Goal: Information Seeking & Learning: Learn about a topic

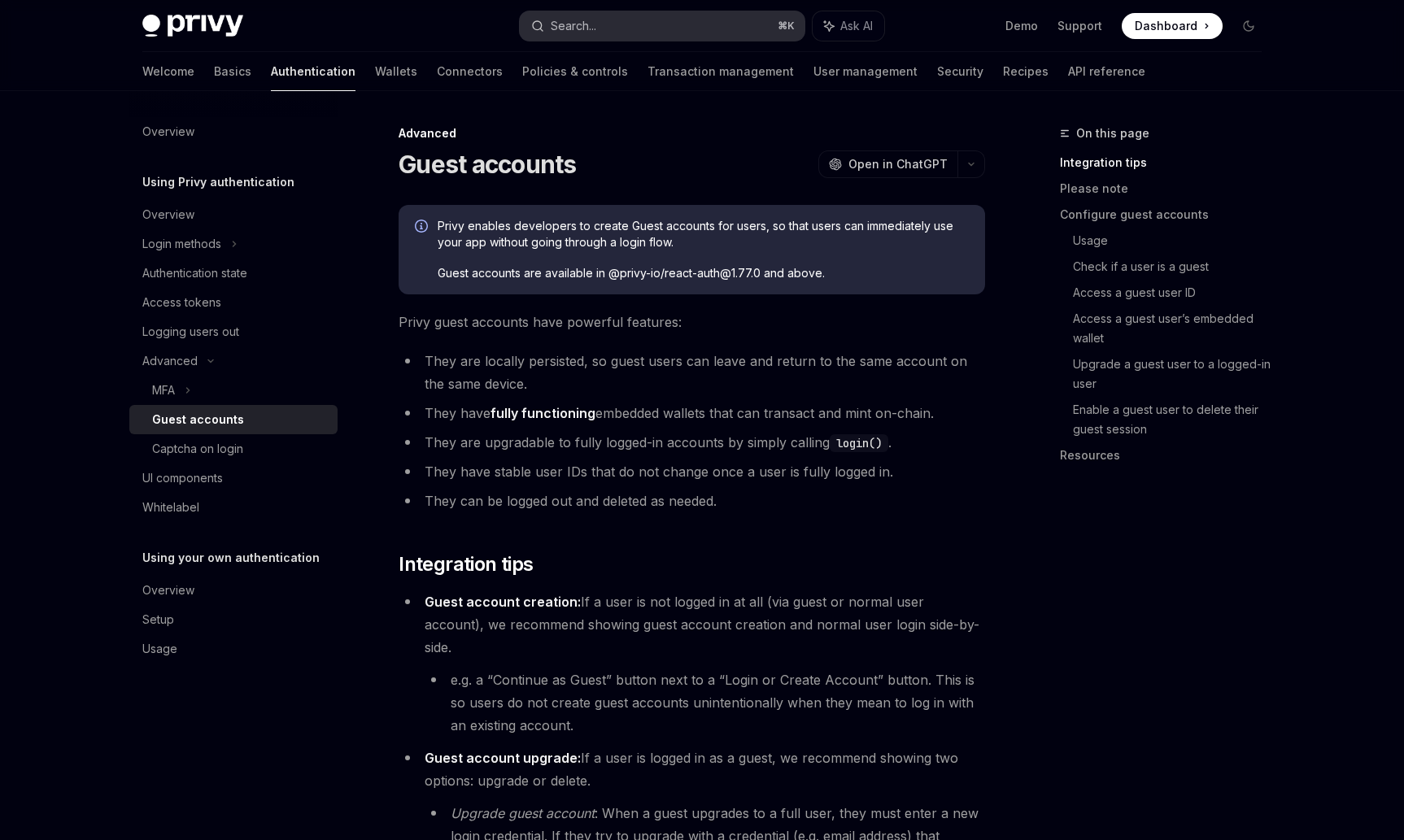
click at [552, 20] on div "Search..." at bounding box center [574, 26] width 46 height 20
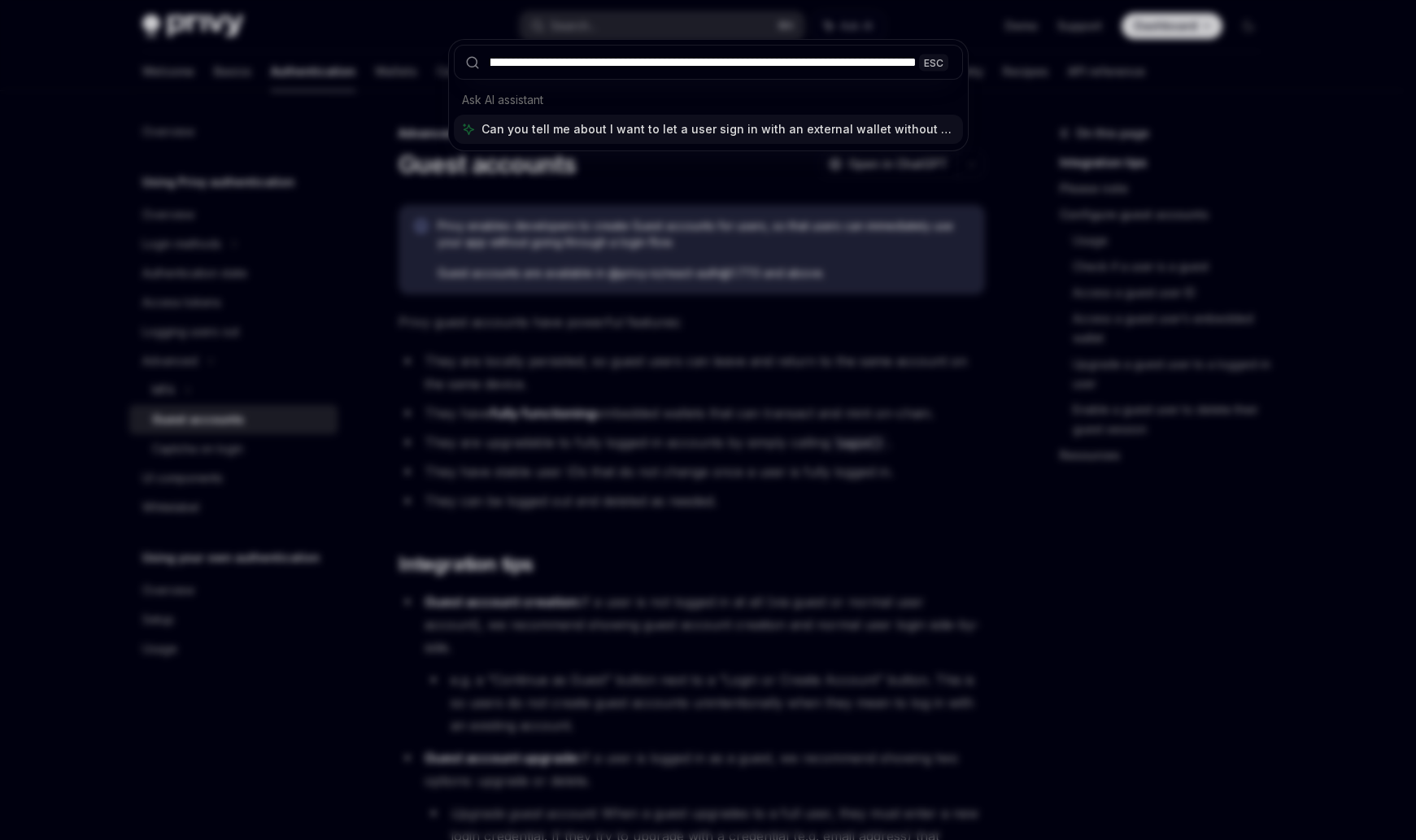
type input "**********"
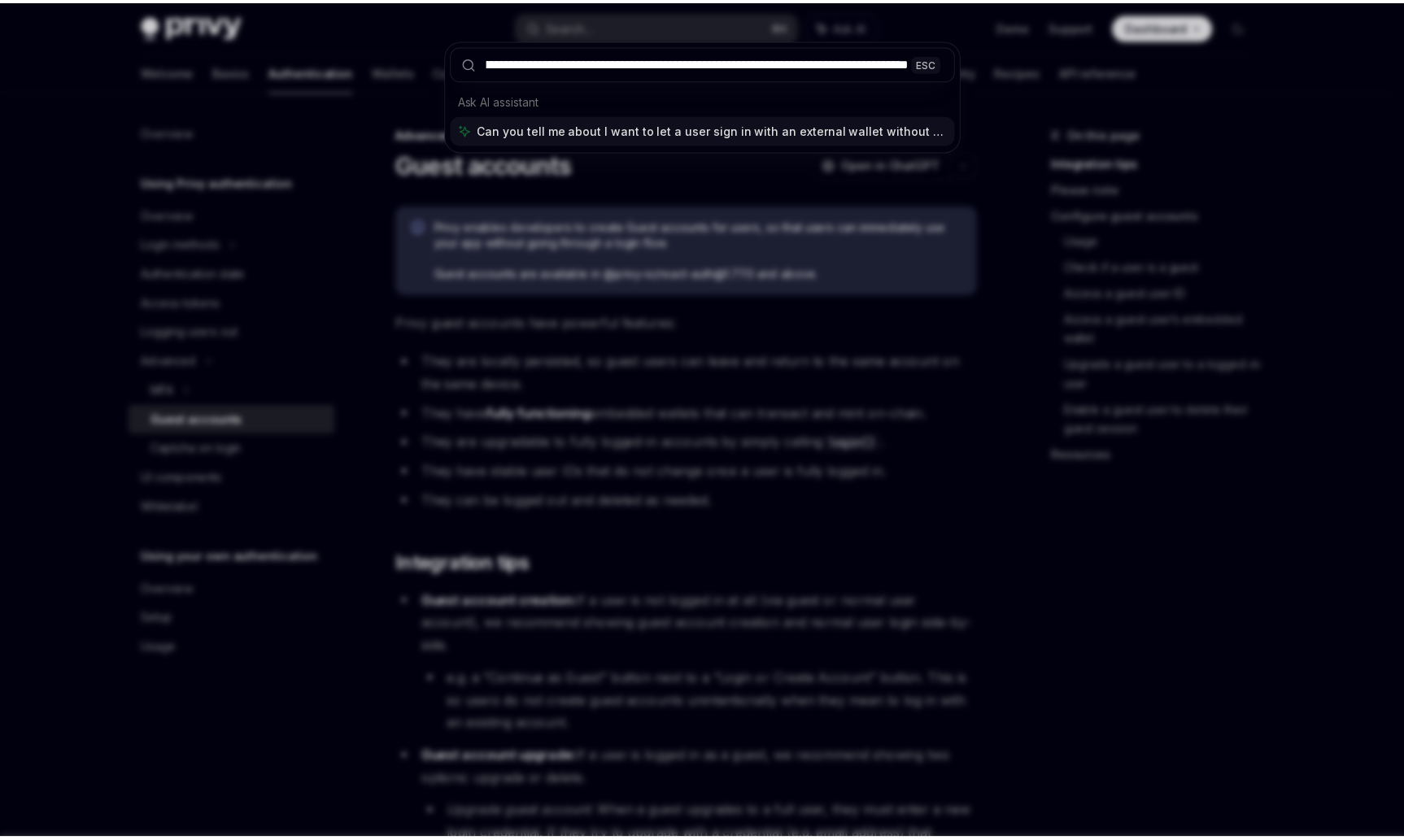
scroll to position [0, 242]
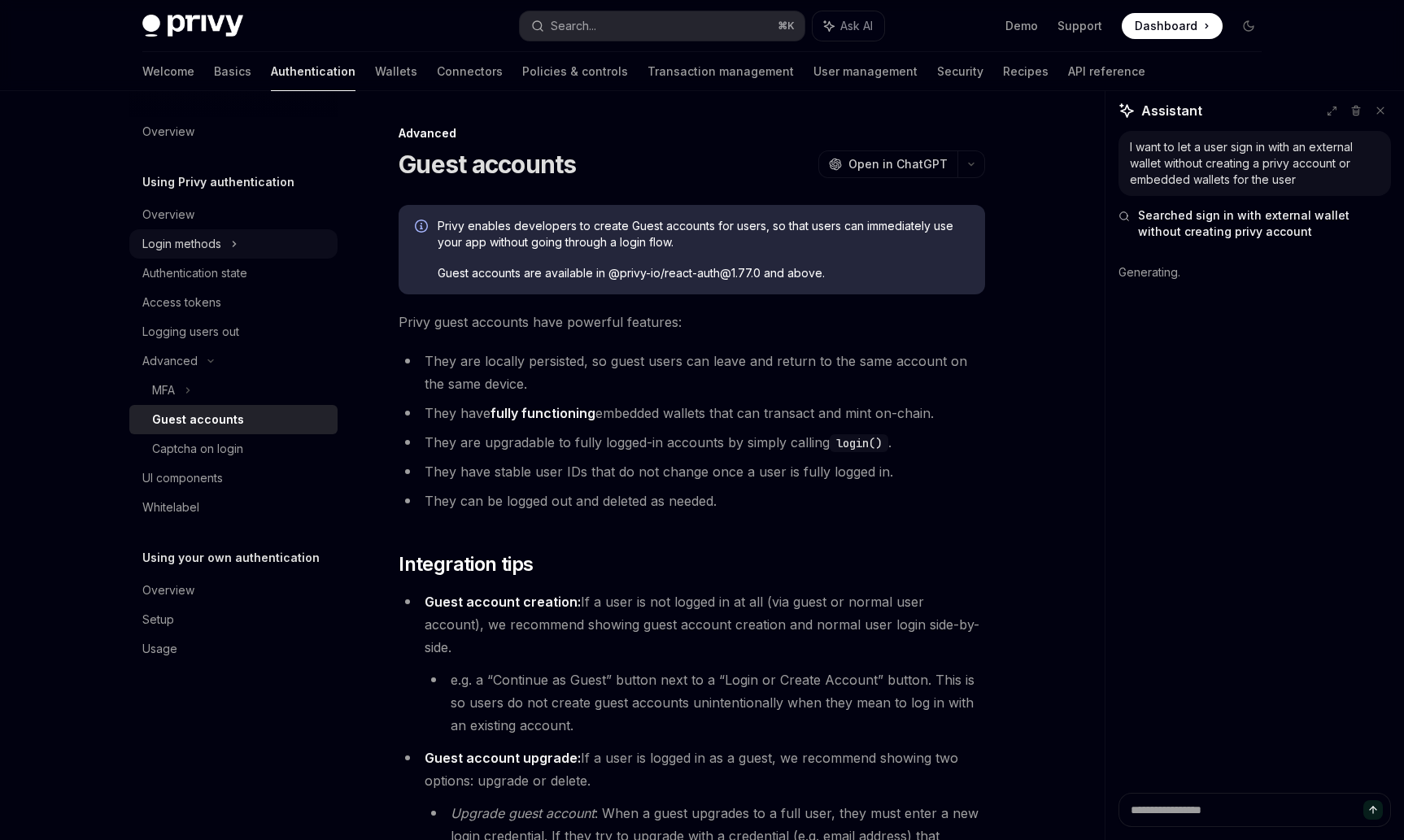
click at [217, 242] on div "Login methods" at bounding box center [181, 244] width 79 height 20
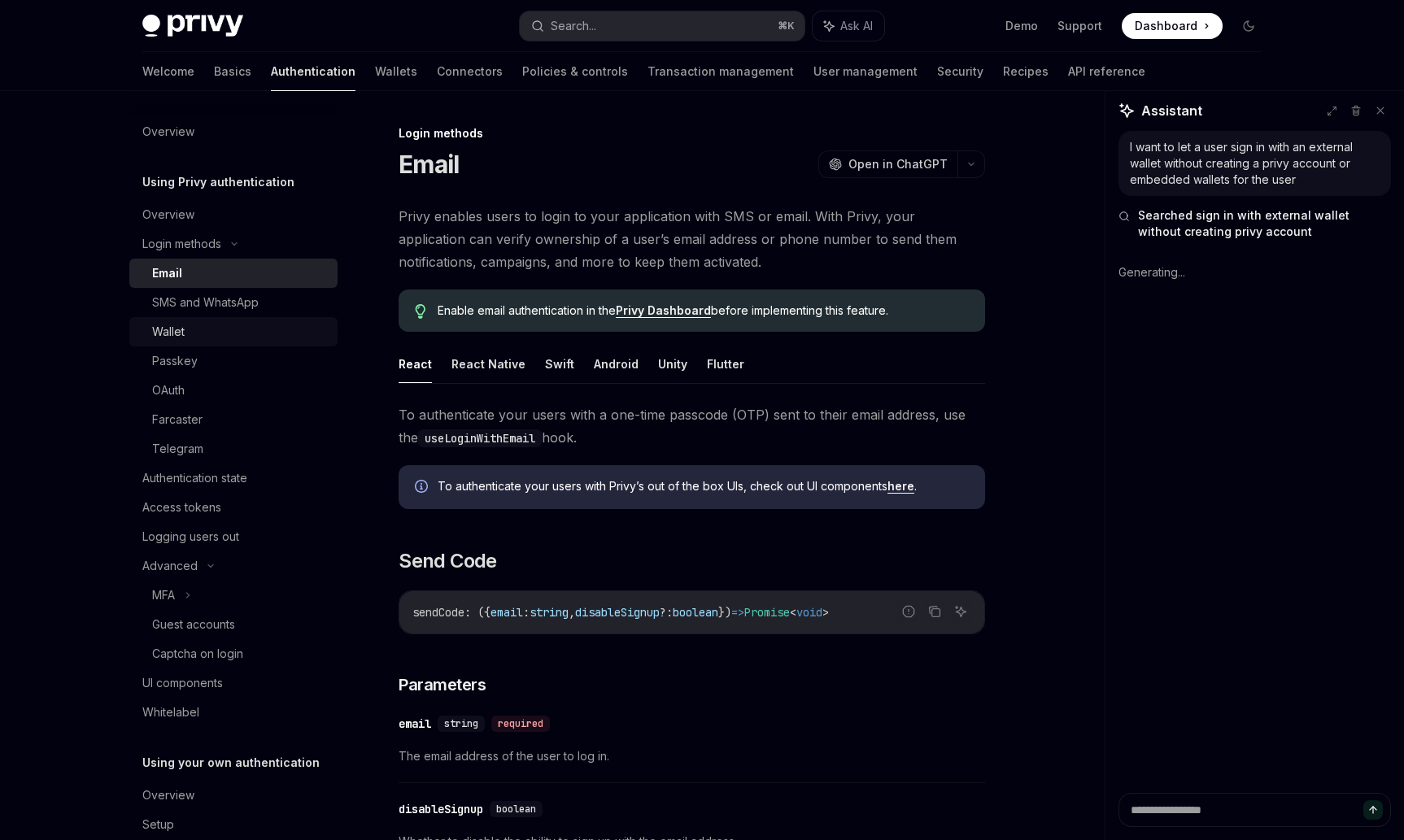
click at [188, 339] on div "Wallet" at bounding box center [240, 332] width 175 height 20
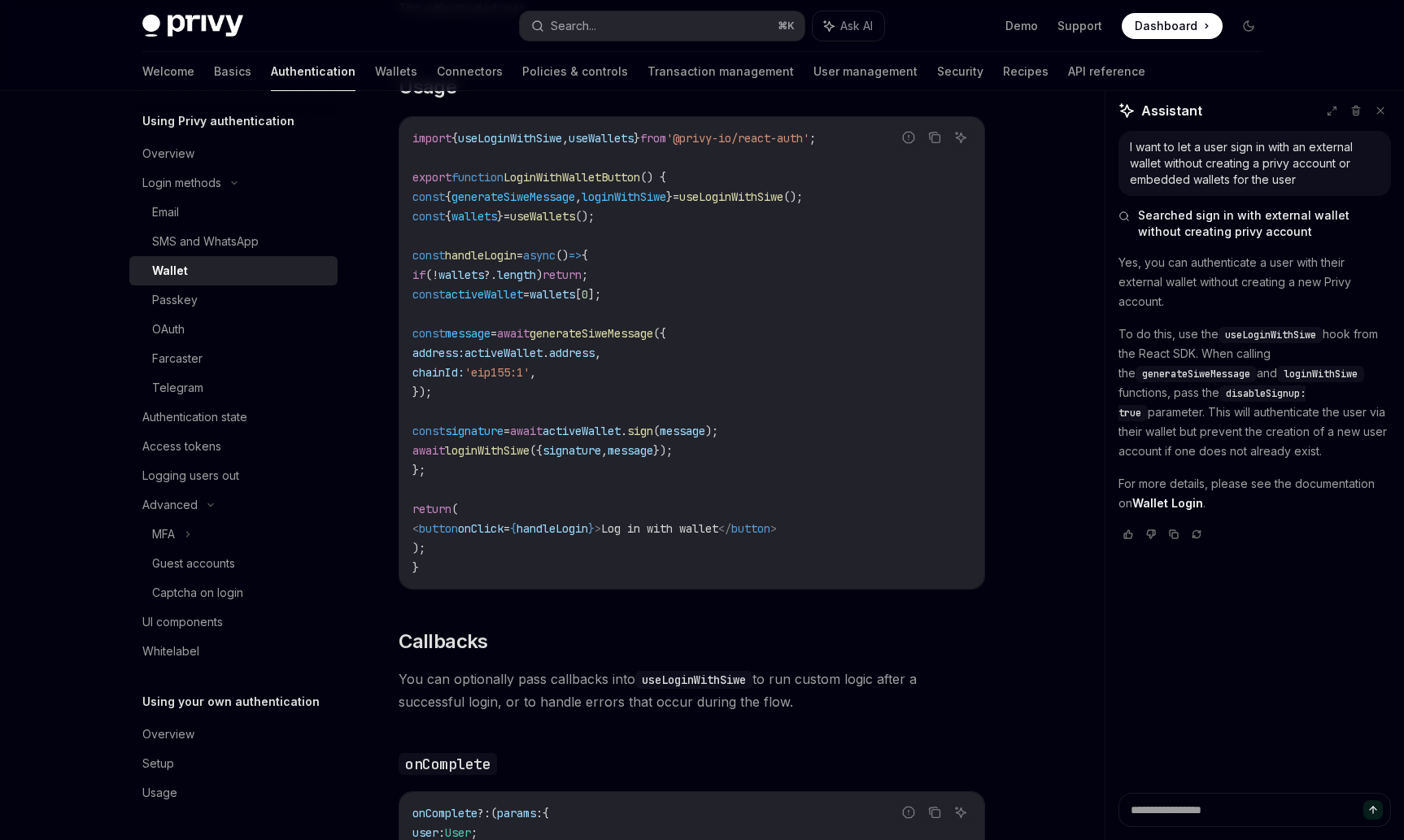
scroll to position [1941, 0]
click at [206, 614] on div "UI components" at bounding box center [182, 623] width 81 height 20
type textarea "*"
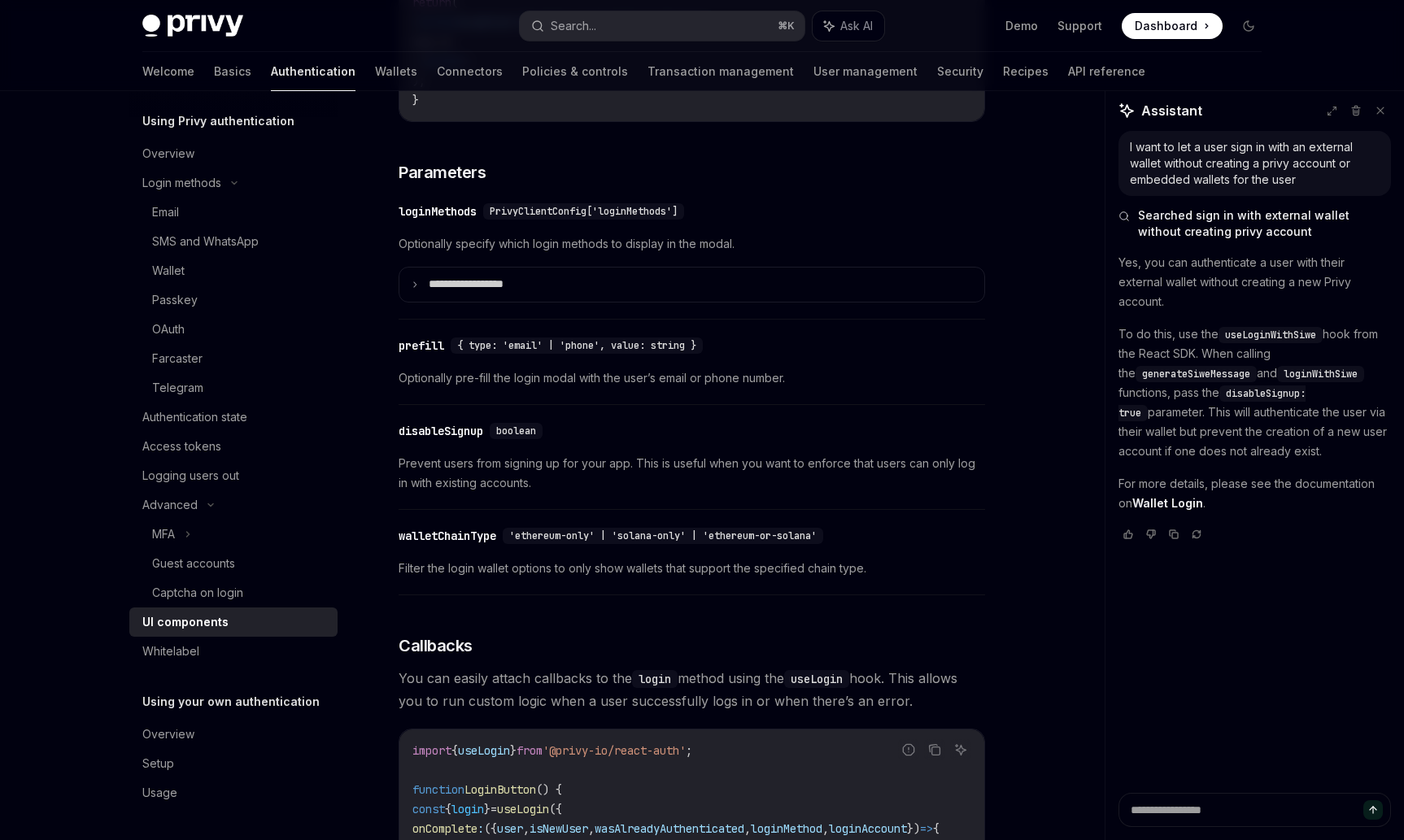
scroll to position [1315, 0]
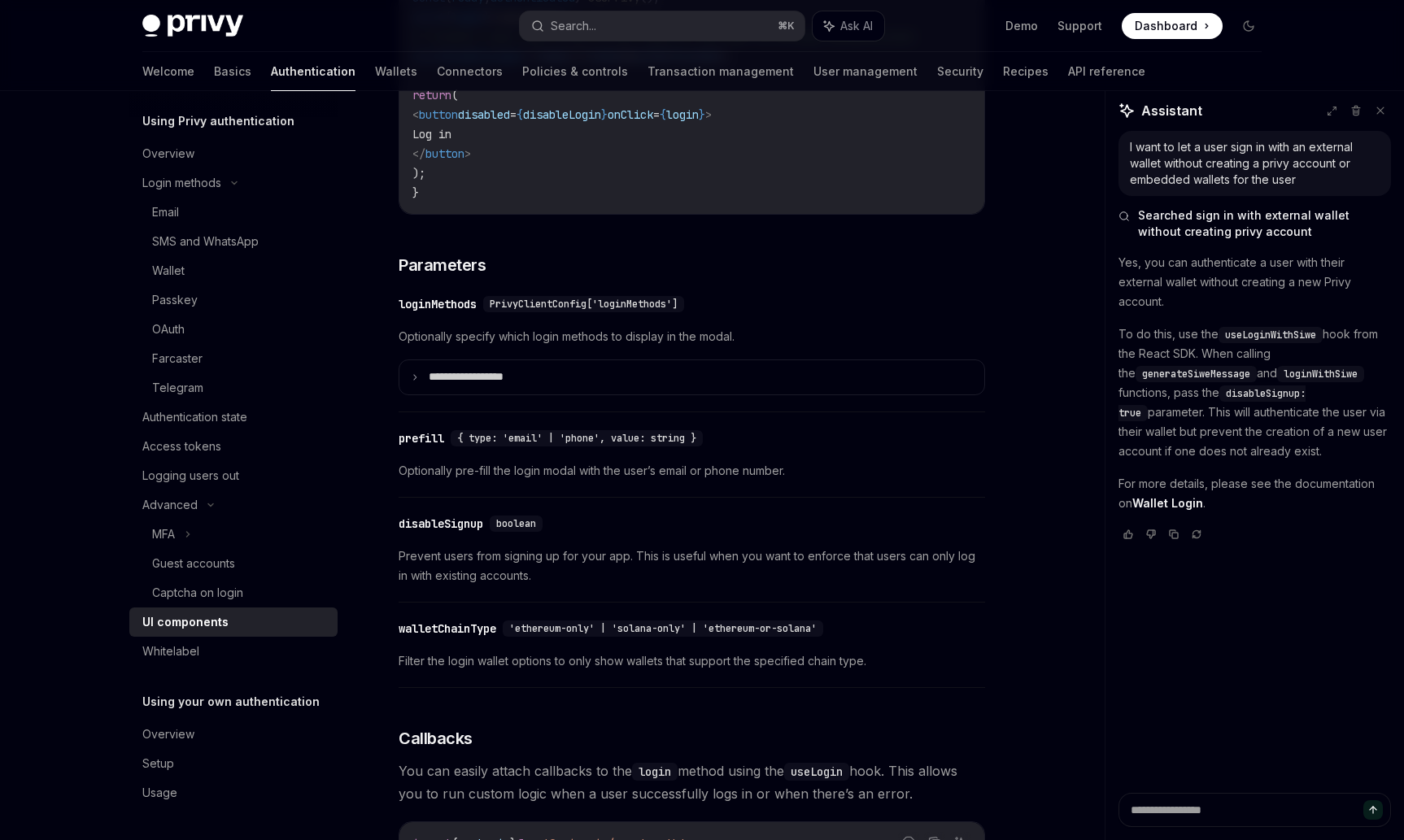
click at [417, 532] on div "disableSignup" at bounding box center [440, 524] width 85 height 16
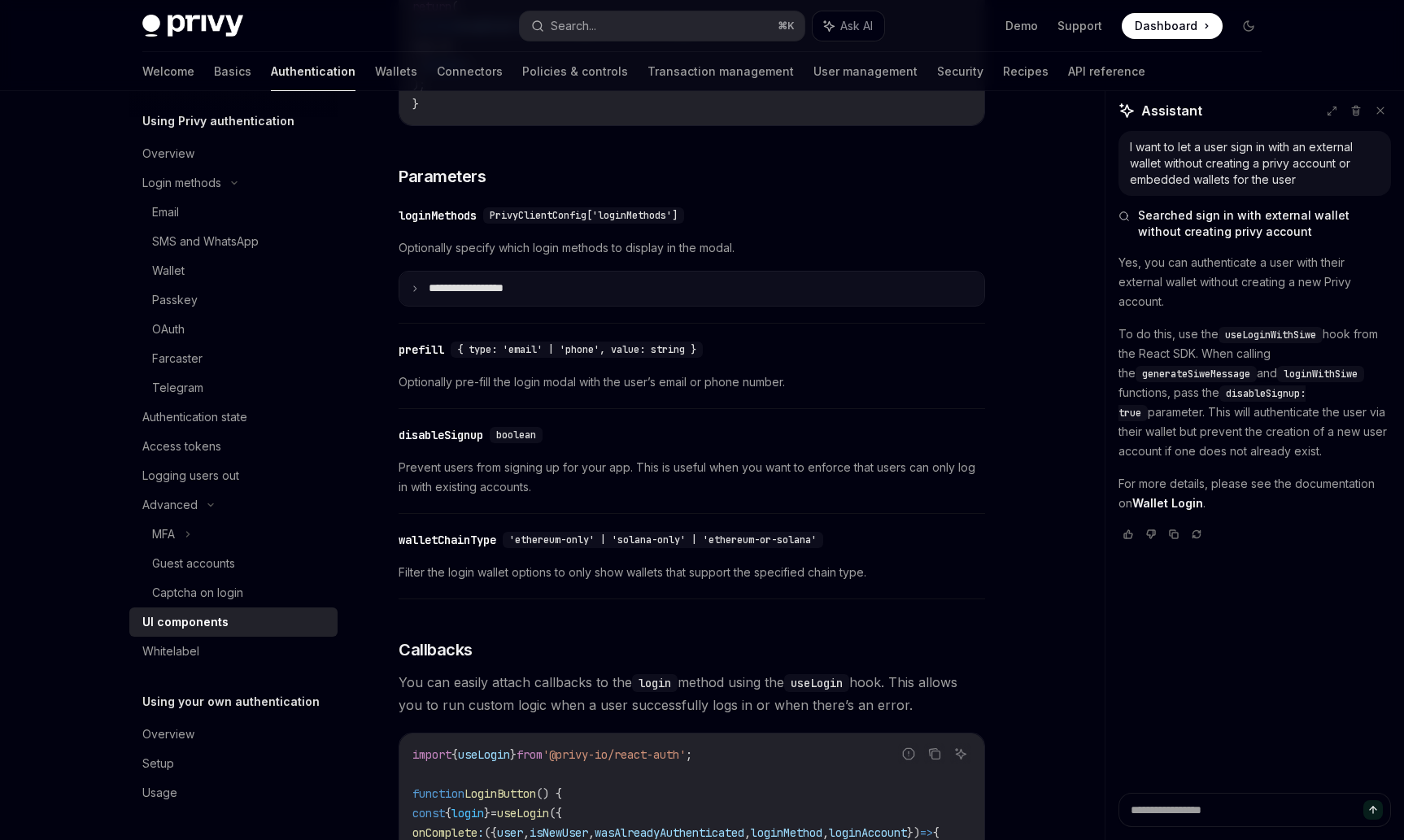
scroll to position [1404, 0]
click at [453, 443] on div "disableSignup" at bounding box center [440, 435] width 85 height 16
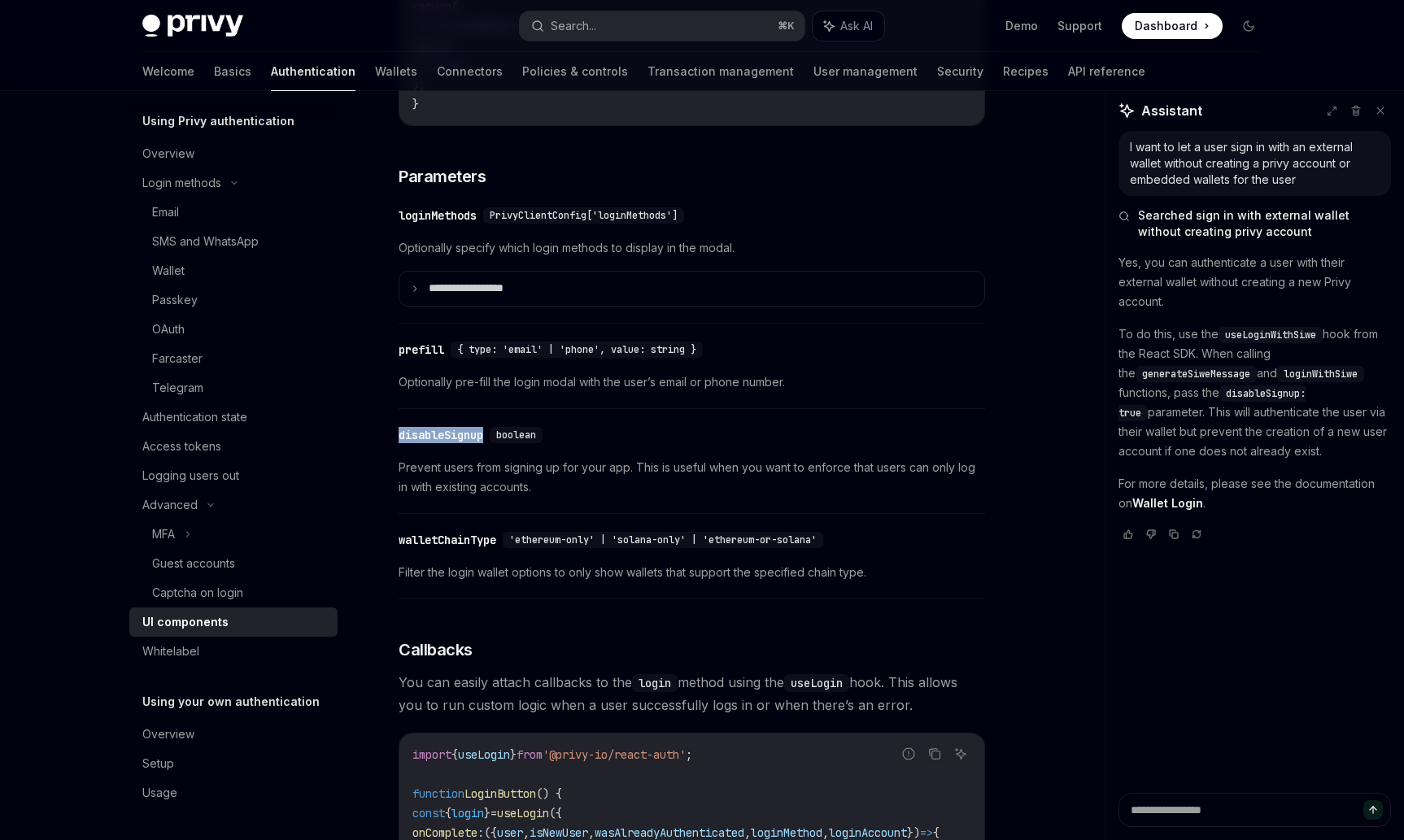
click at [453, 443] on div "disableSignup" at bounding box center [440, 435] width 85 height 16
click at [471, 443] on div "disableSignup" at bounding box center [440, 435] width 85 height 16
click at [473, 443] on div "disableSignup" at bounding box center [440, 435] width 85 height 16
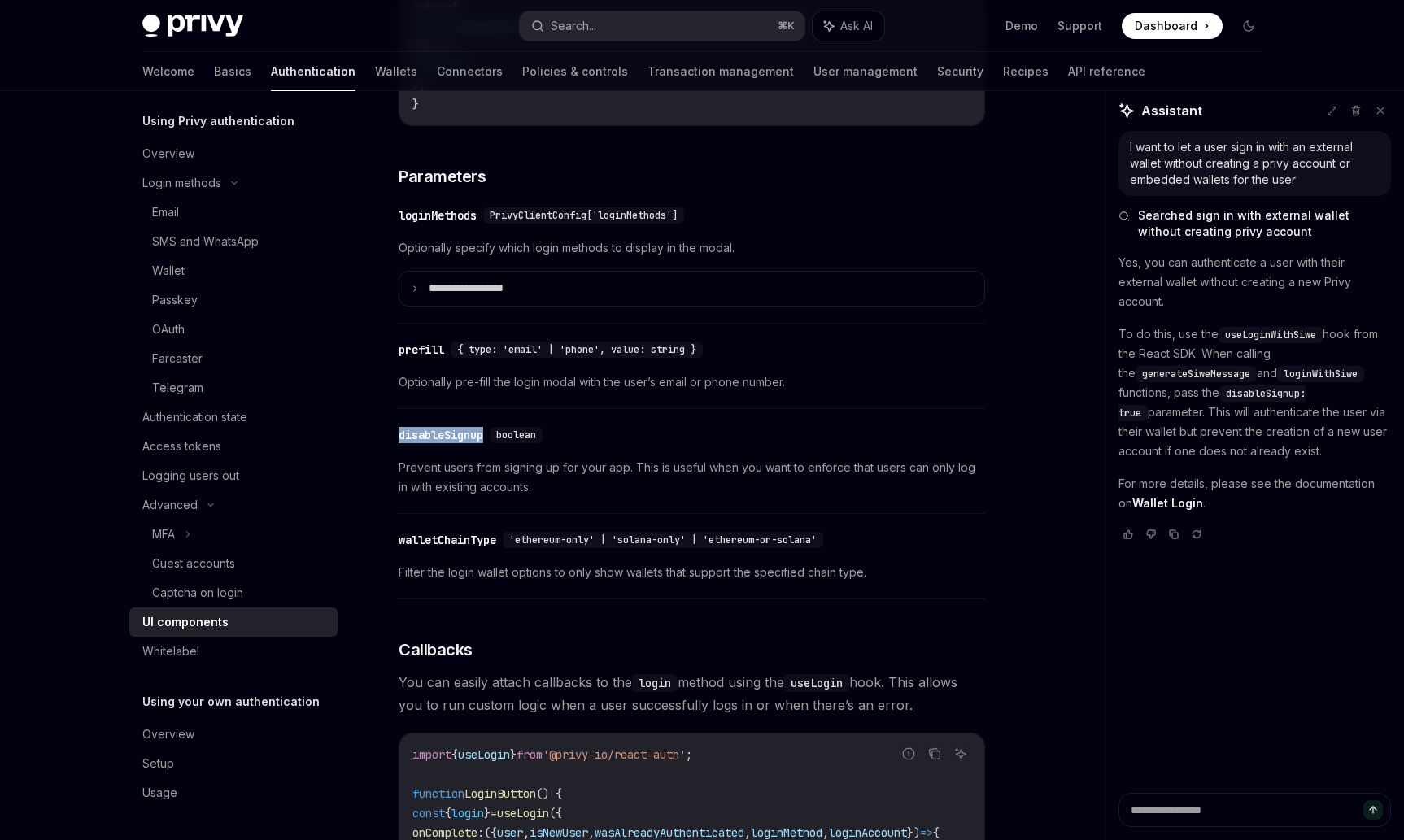
click at [473, 443] on div "disableSignup" at bounding box center [440, 435] width 85 height 16
copy div "disableSignup"
click at [611, 27] on button "Search... ⌘ K" at bounding box center [663, 25] width 285 height 29
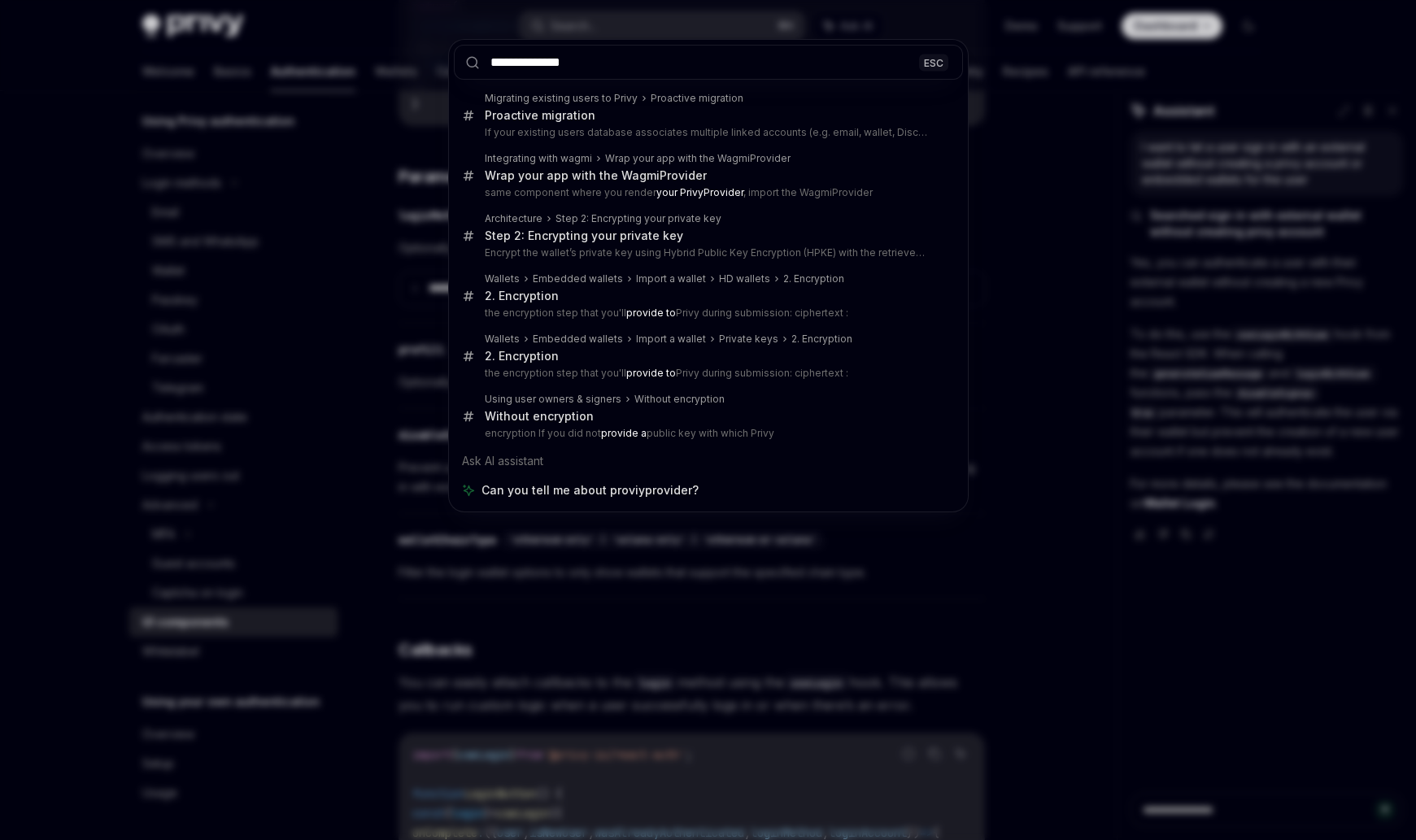
type input "**********"
click at [122, 408] on div "**********" at bounding box center [708, 420] width 1416 height 840
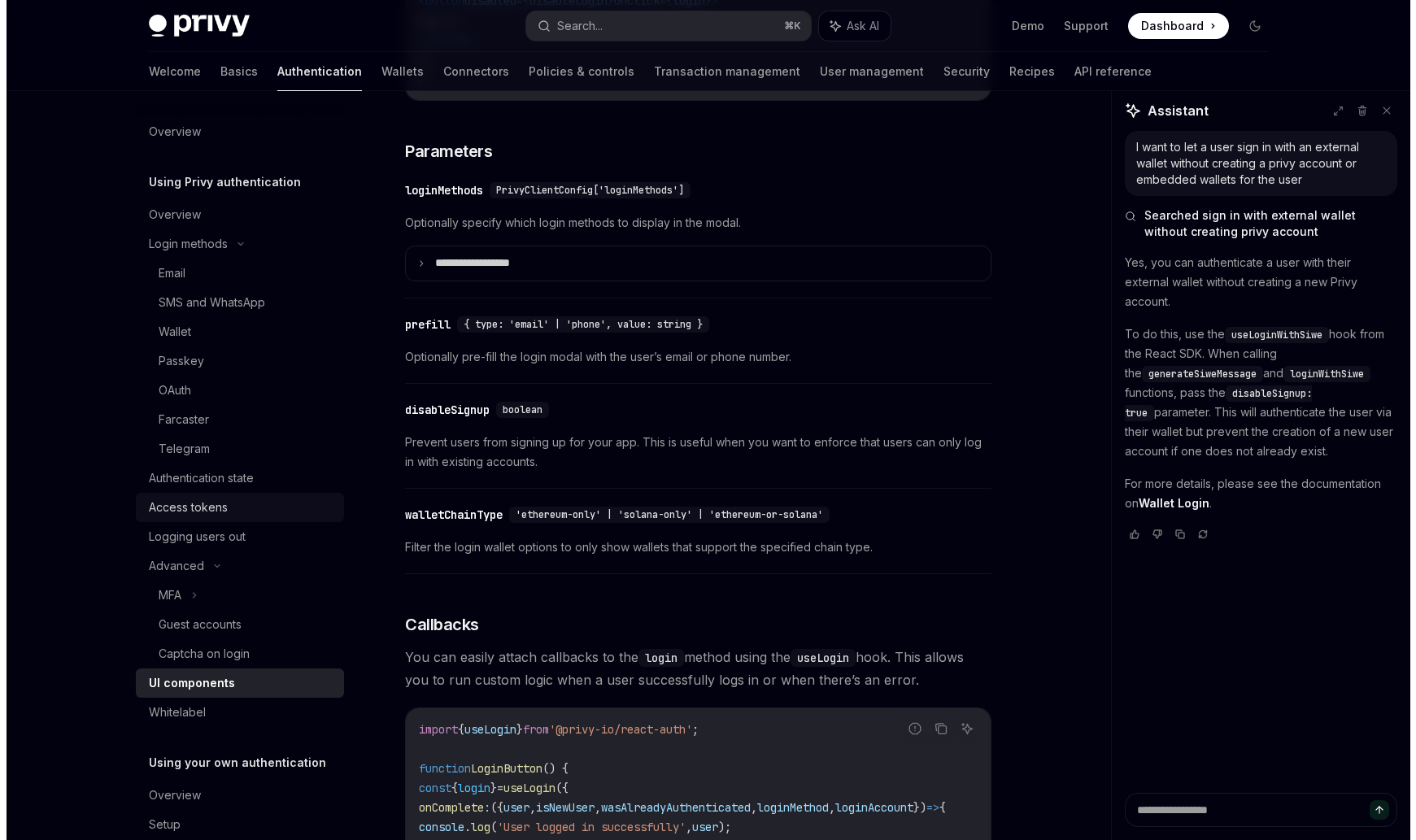
scroll to position [1411, 0]
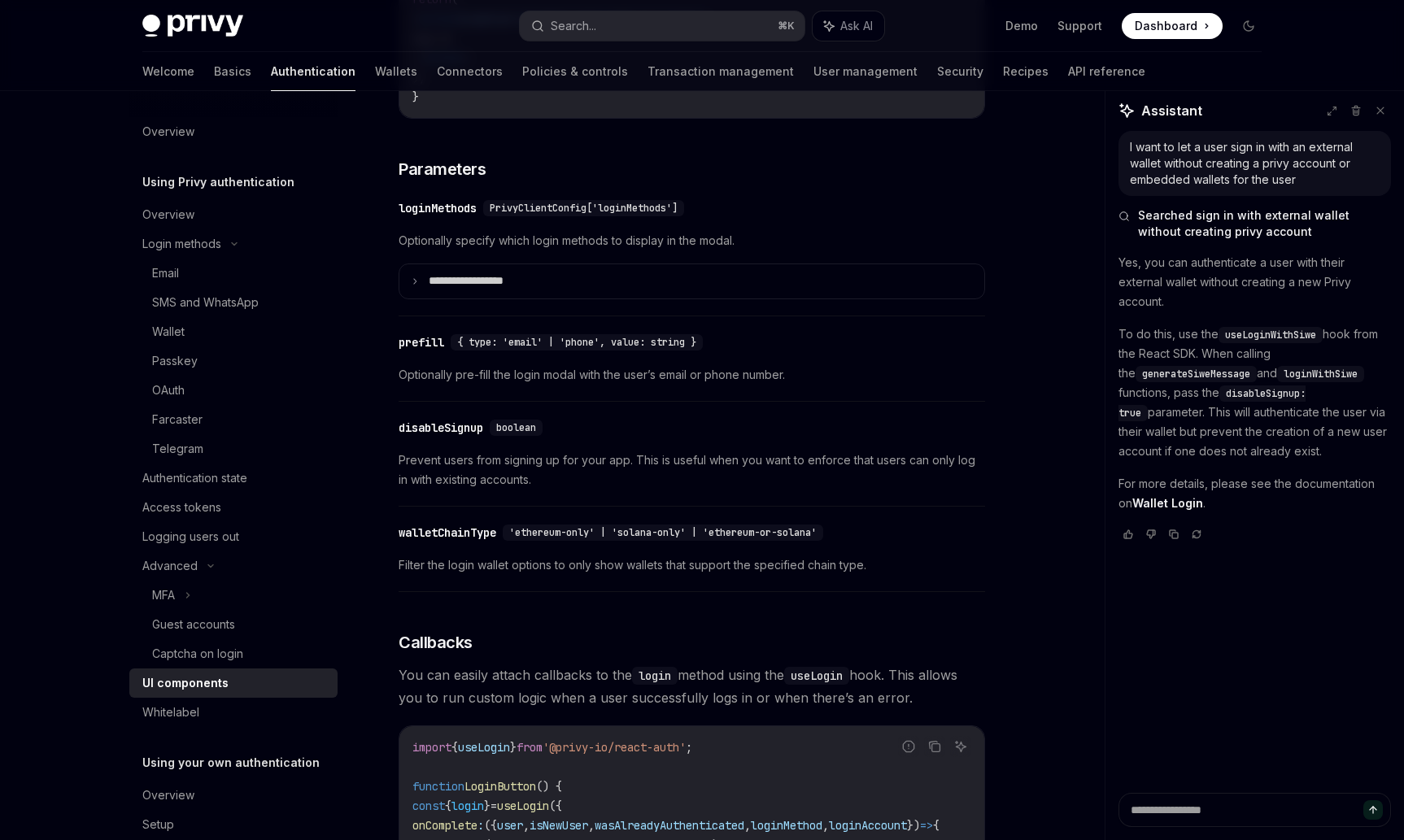
click at [450, 437] on div "​ disableSignup boolean" at bounding box center [684, 428] width 570 height 20
click at [449, 436] on div "disableSignup" at bounding box center [440, 427] width 85 height 16
copy div "disableSignup"
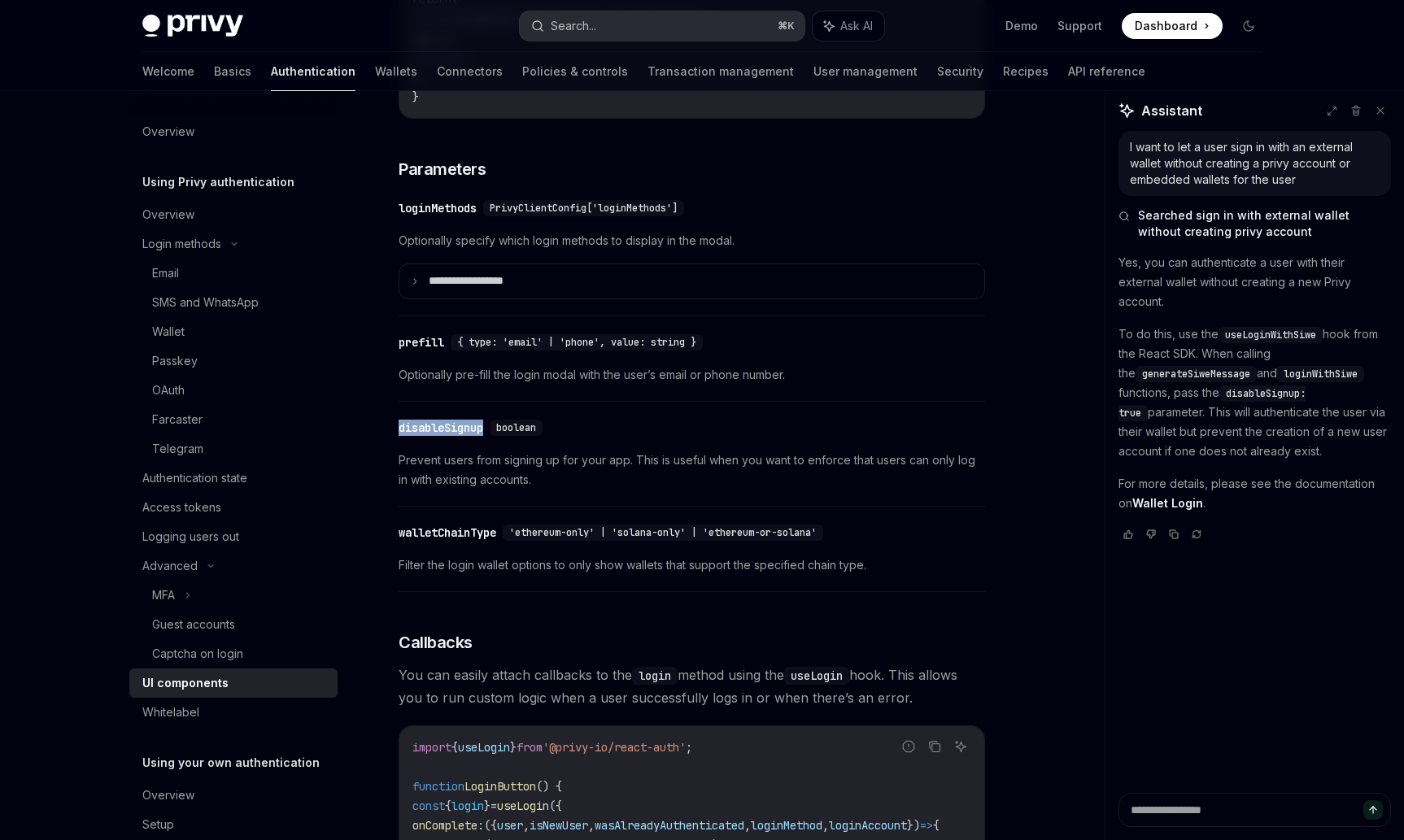
click at [658, 18] on button "Search... ⌘ K" at bounding box center [663, 25] width 285 height 29
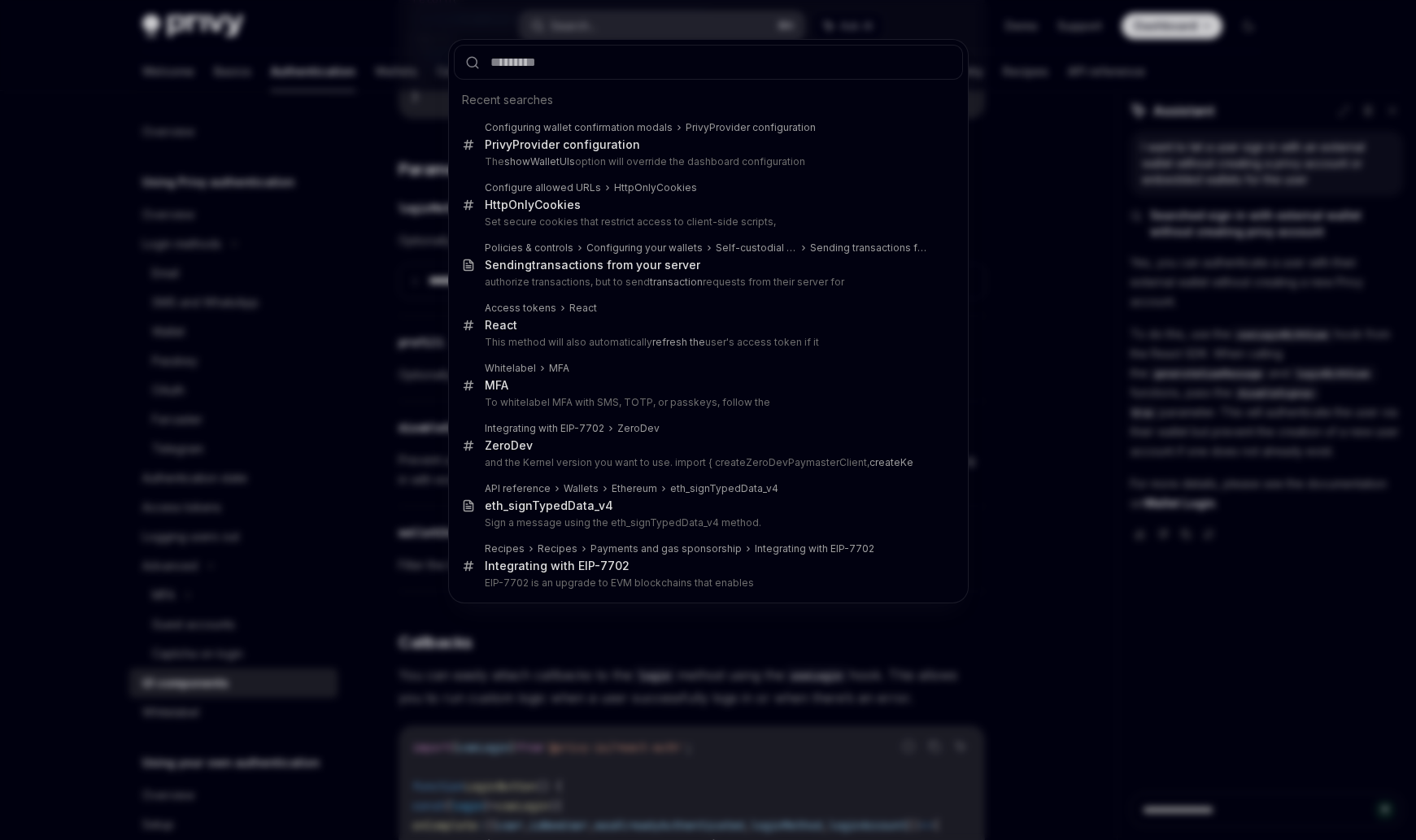
type input "**********"
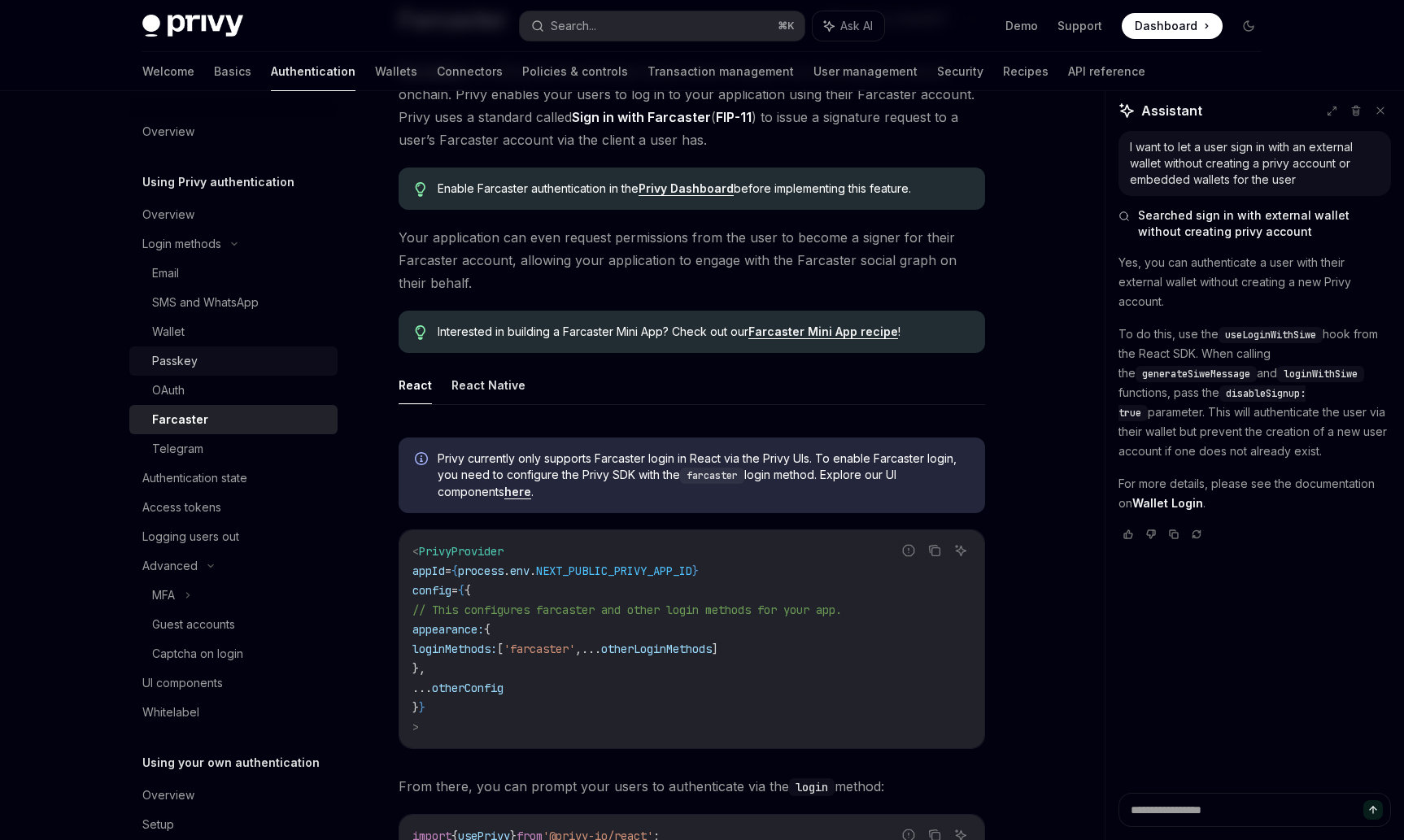
scroll to position [143, 0]
click at [175, 330] on div "Wallet" at bounding box center [168, 332] width 33 height 20
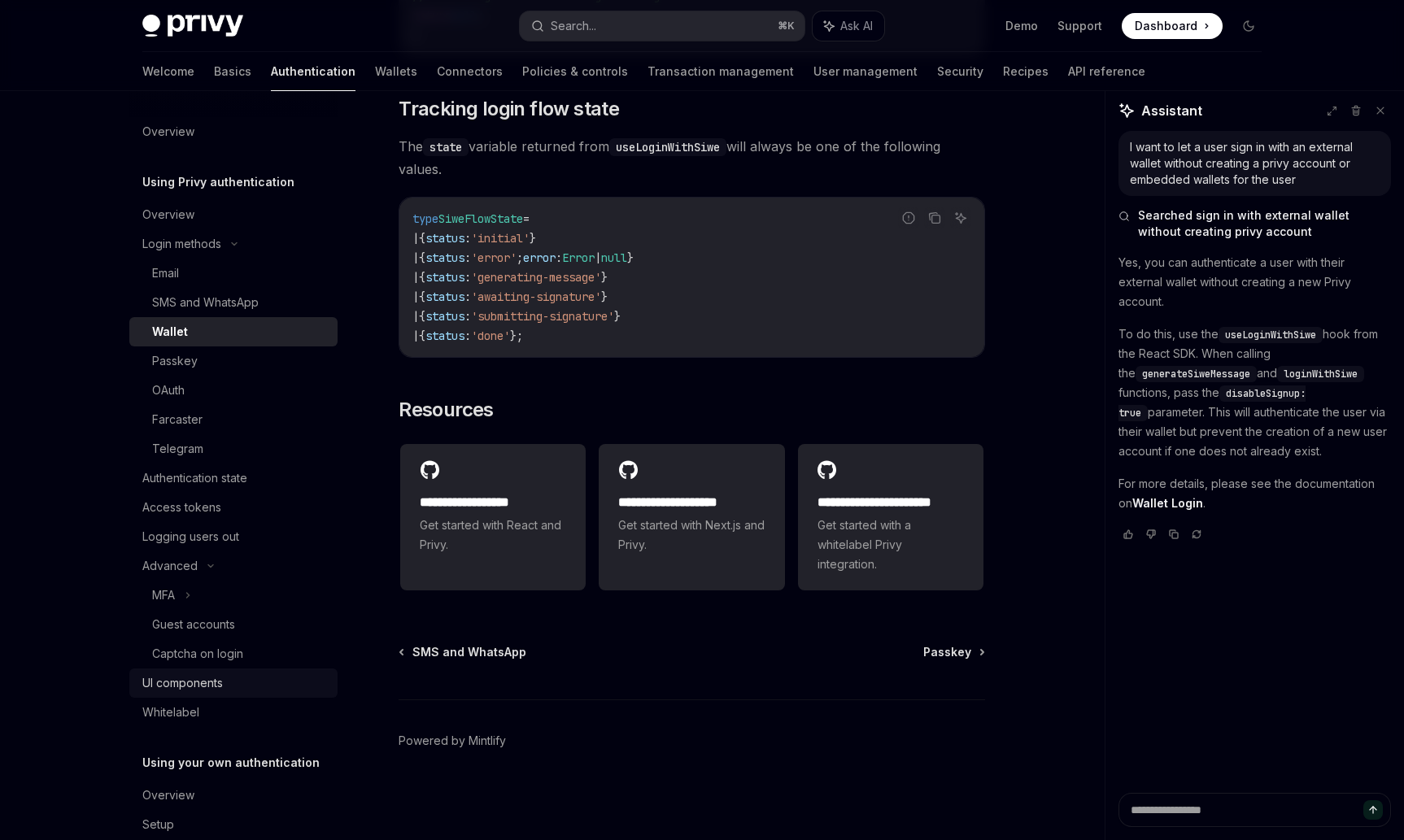
click at [155, 676] on div "UI components" at bounding box center [182, 684] width 81 height 20
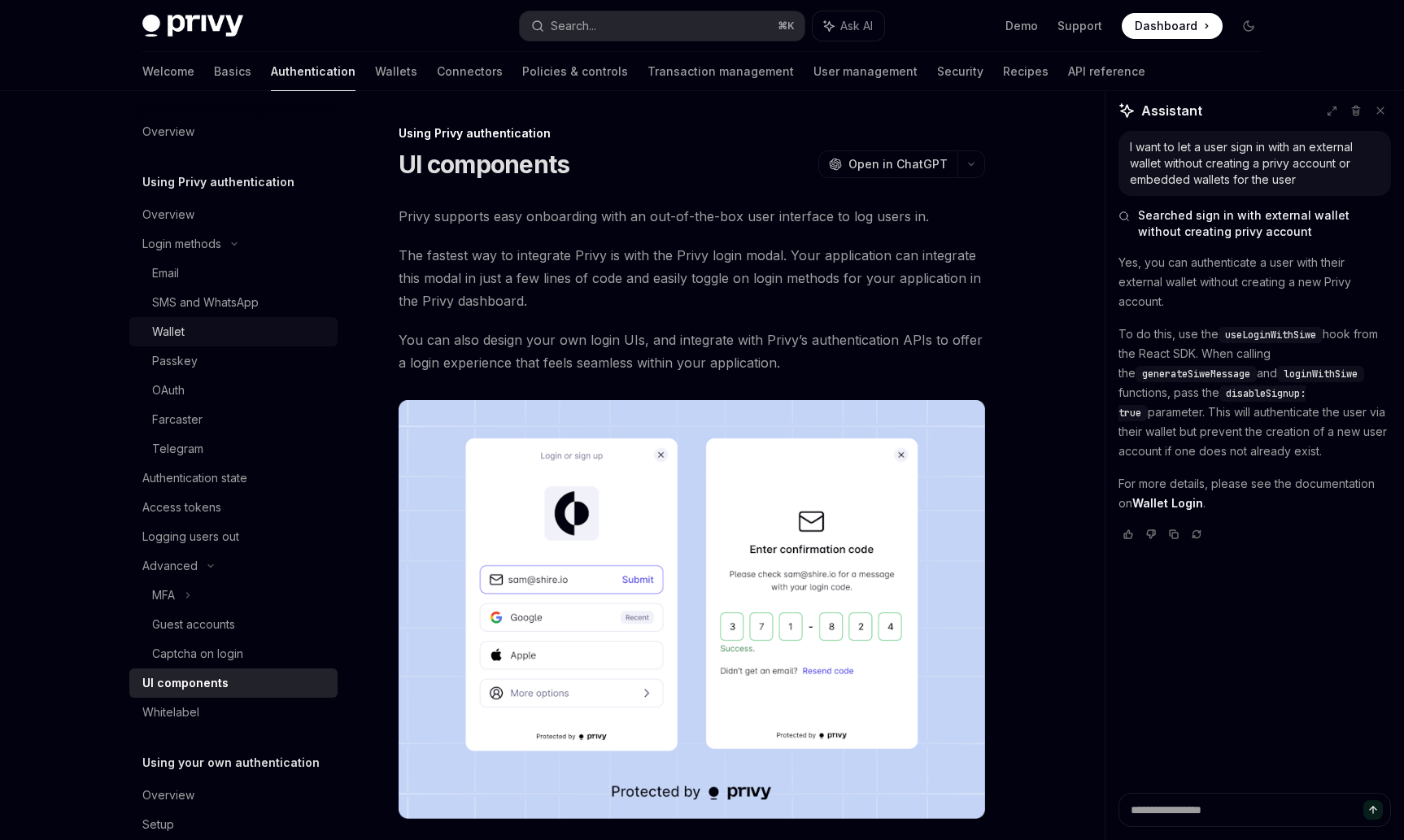
click at [183, 332] on div "Wallet" at bounding box center [168, 332] width 33 height 20
type textarea "*"
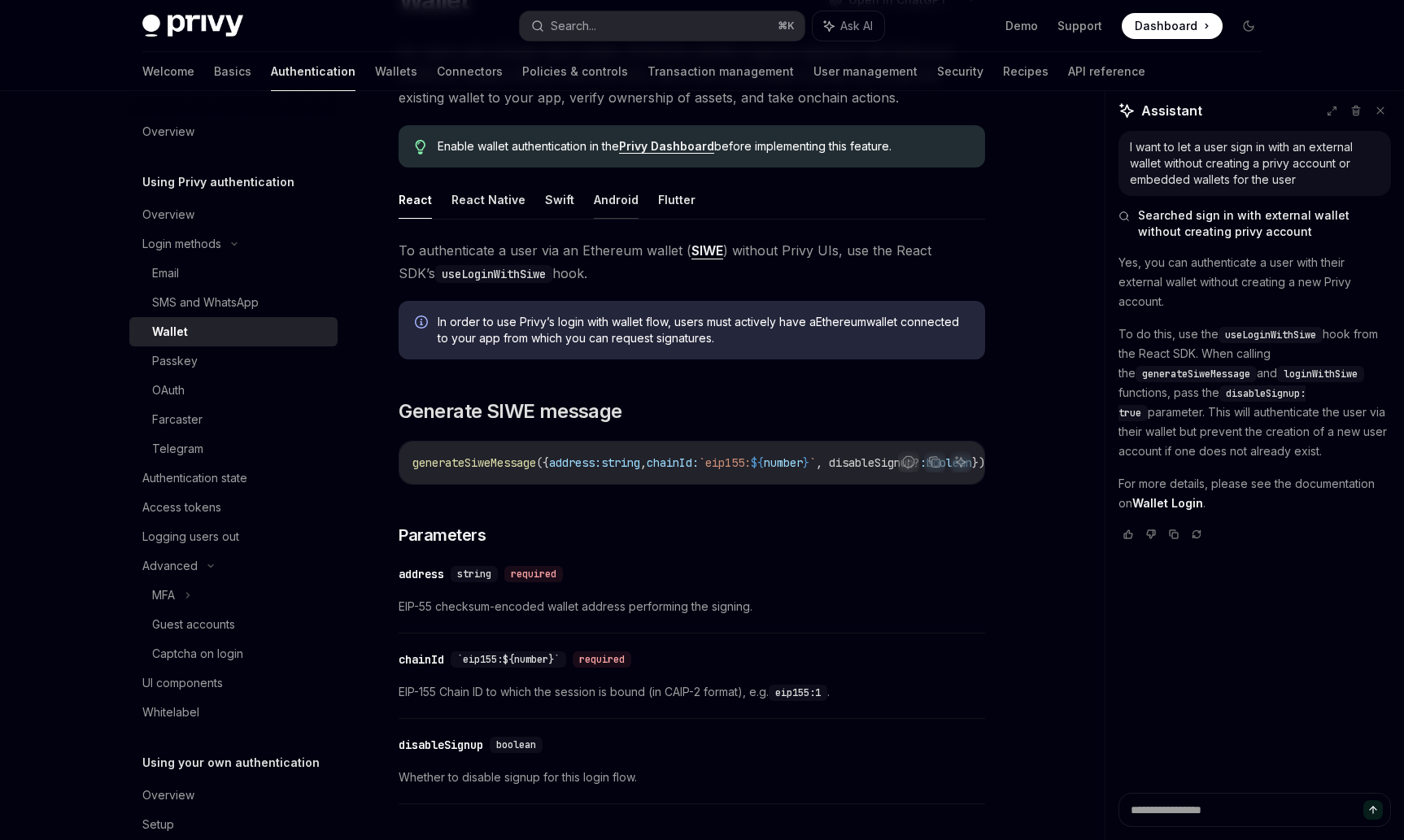
scroll to position [250, 0]
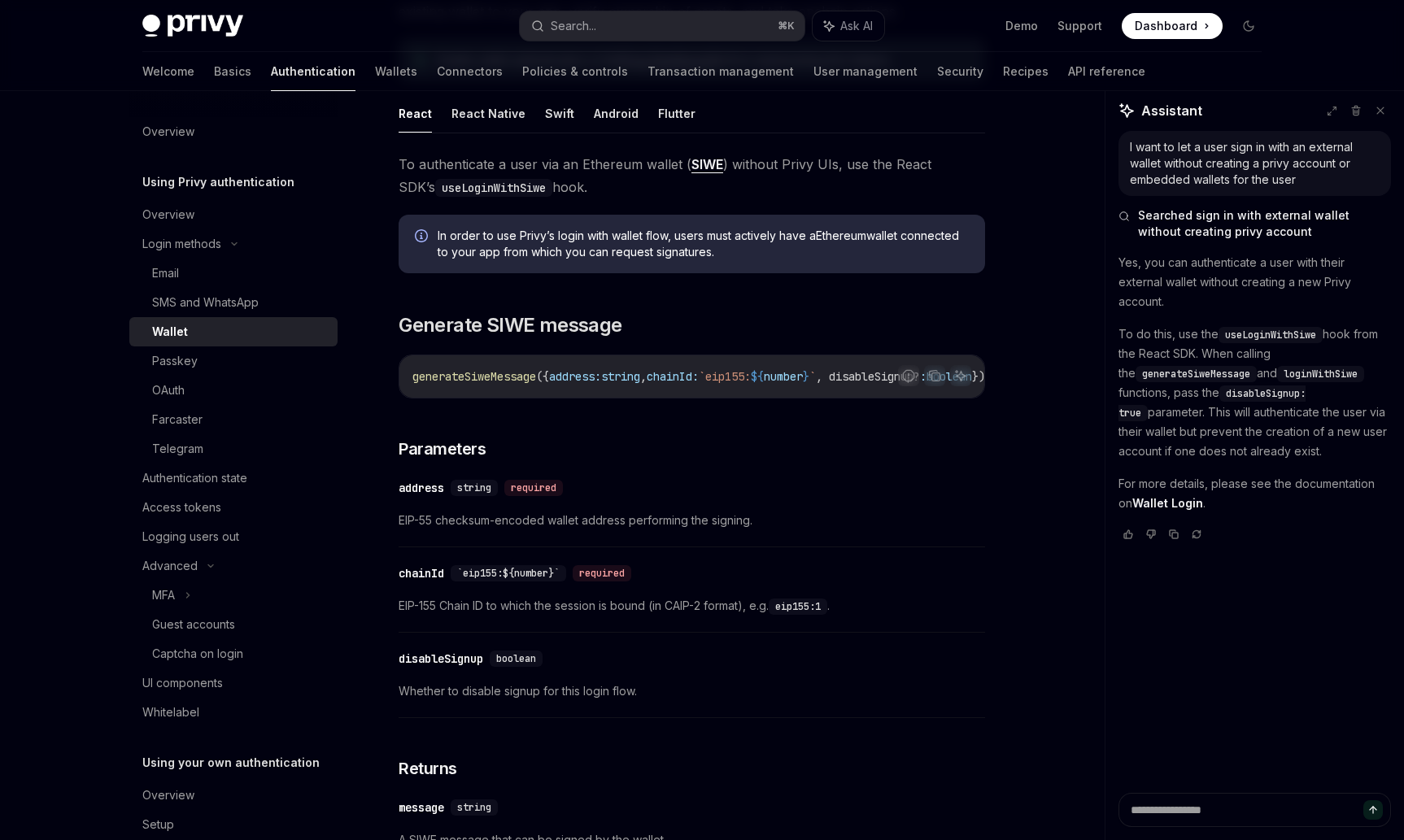
click at [421, 235] on icon "Info" at bounding box center [421, 235] width 13 height 13
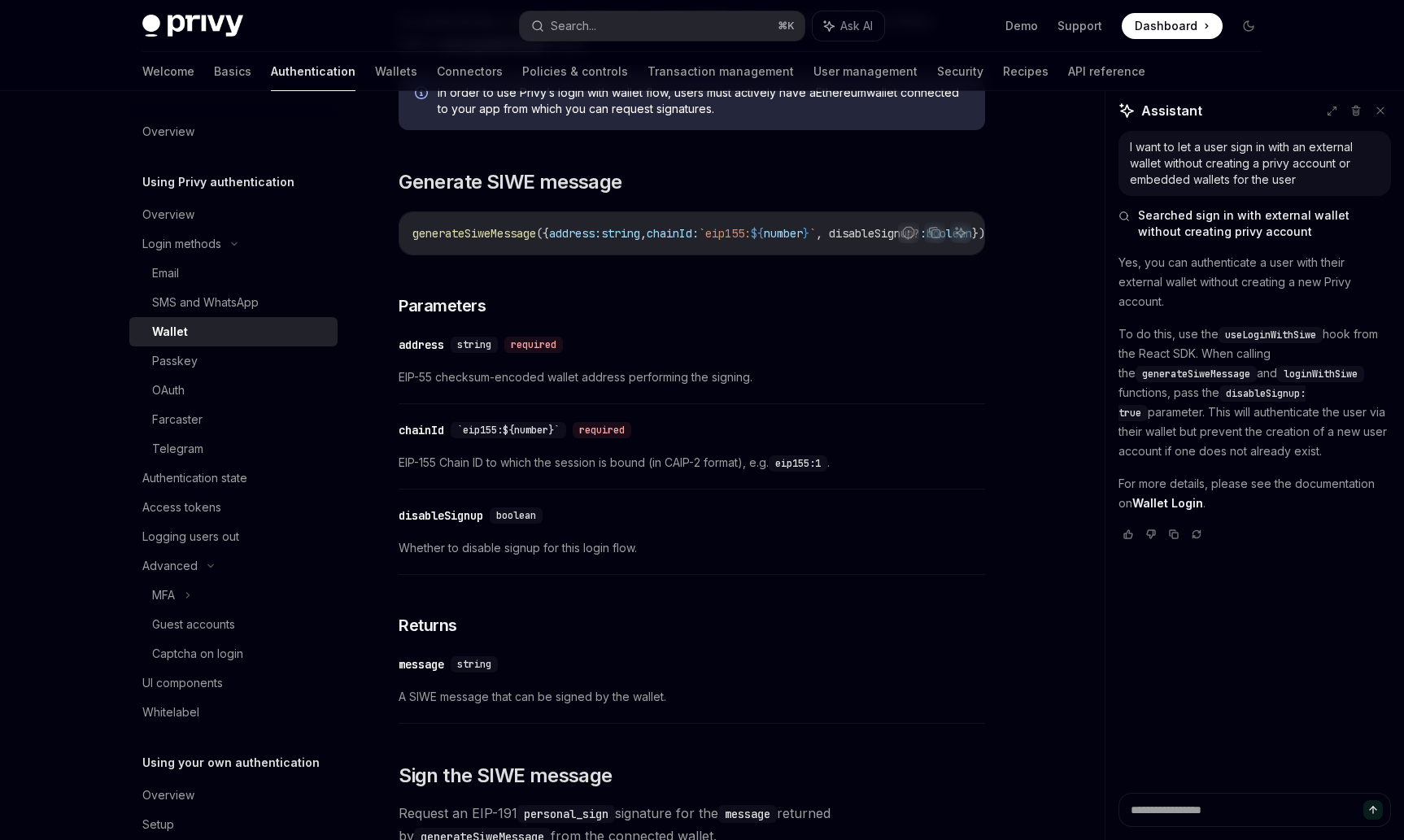
scroll to position [0, 0]
